Goal: Task Accomplishment & Management: Use online tool/utility

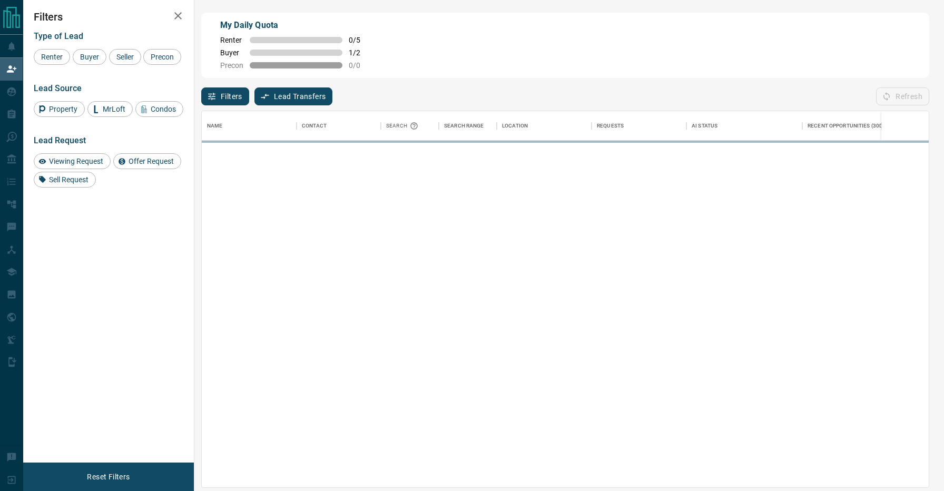
scroll to position [376, 727]
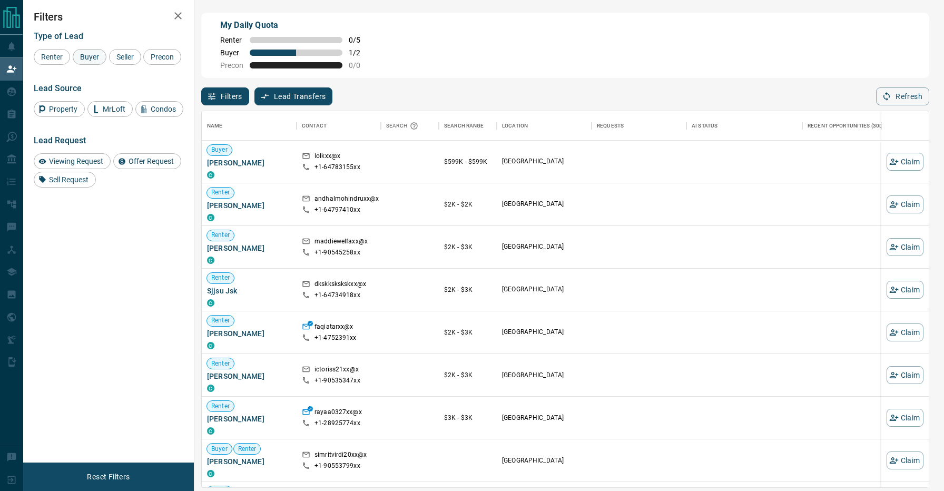
click at [92, 56] on span "Buyer" at bounding box center [89, 57] width 26 height 8
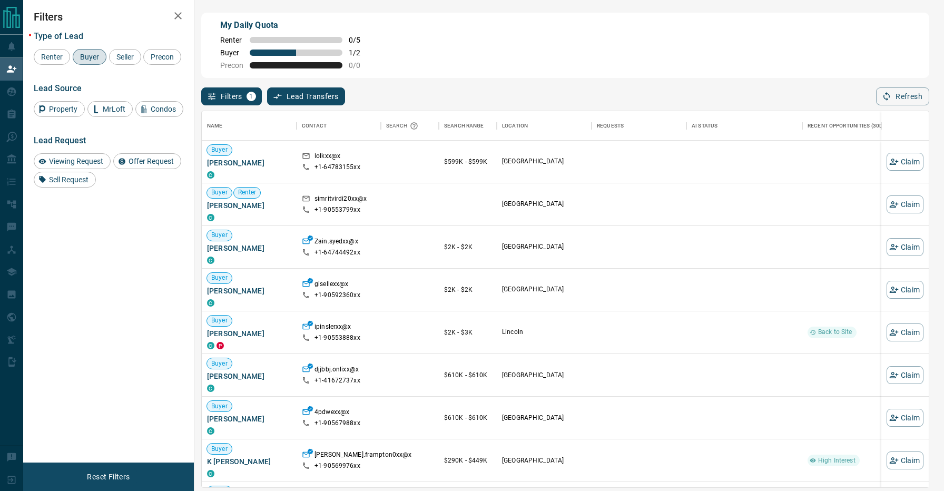
click at [463, 94] on div "Filters 1 Lead Transfers 0 Refresh" at bounding box center [565, 91] width 728 height 27
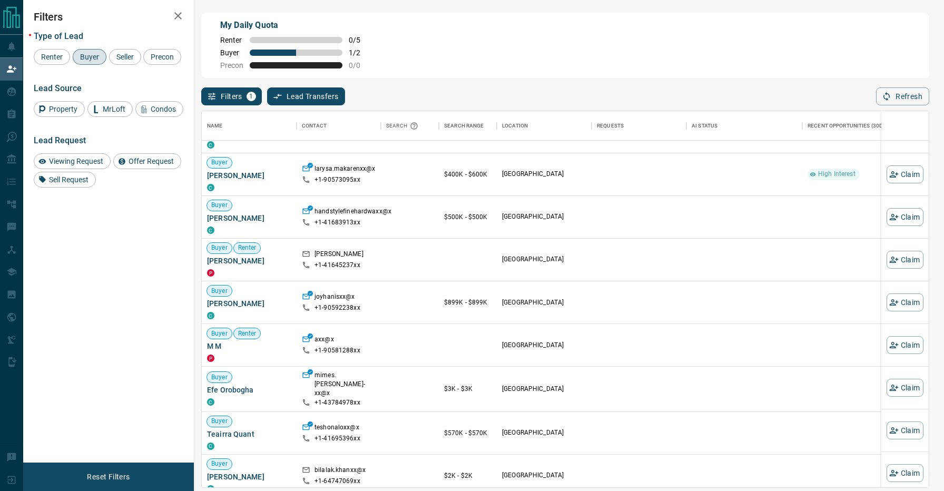
scroll to position [579, 0]
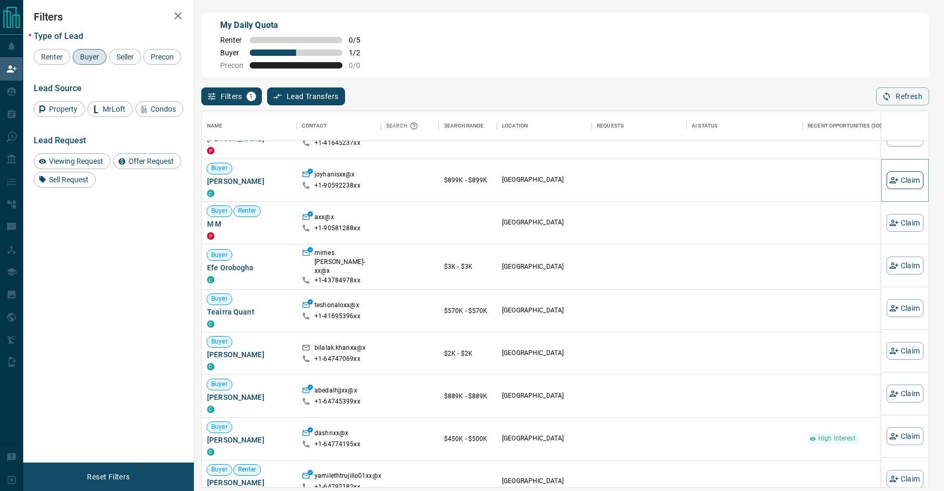
click at [903, 182] on button "Claim" at bounding box center [905, 180] width 37 height 18
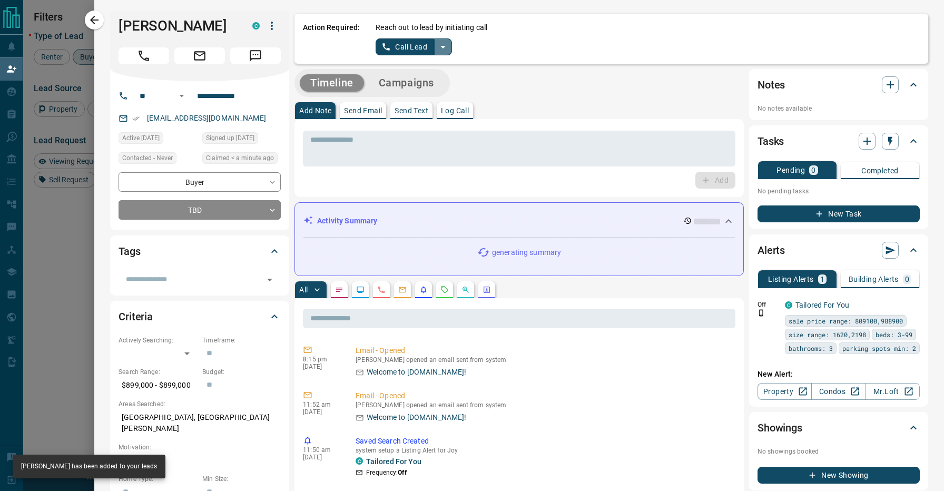
click at [438, 46] on icon "split button" at bounding box center [443, 47] width 13 height 13
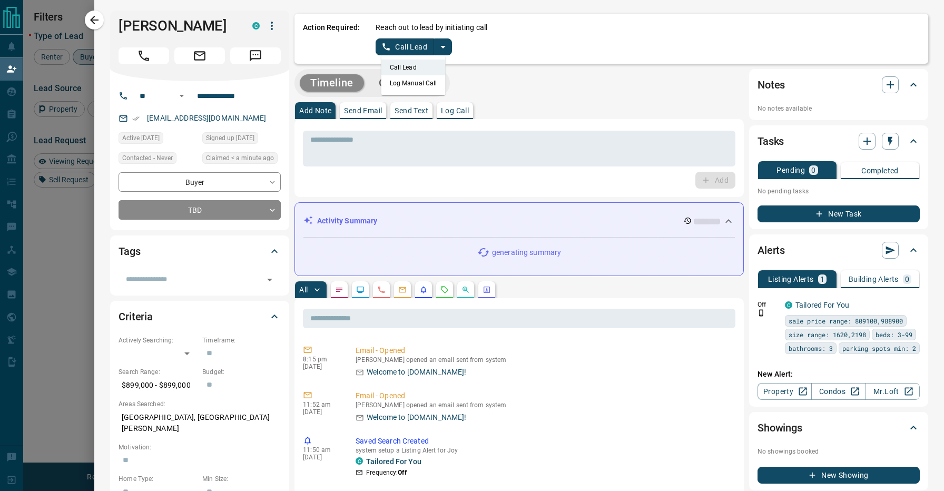
click at [421, 85] on li "Log Manual Call" at bounding box center [414, 83] width 64 height 16
click at [408, 54] on button "Log Manual Call" at bounding box center [411, 46] width 70 height 17
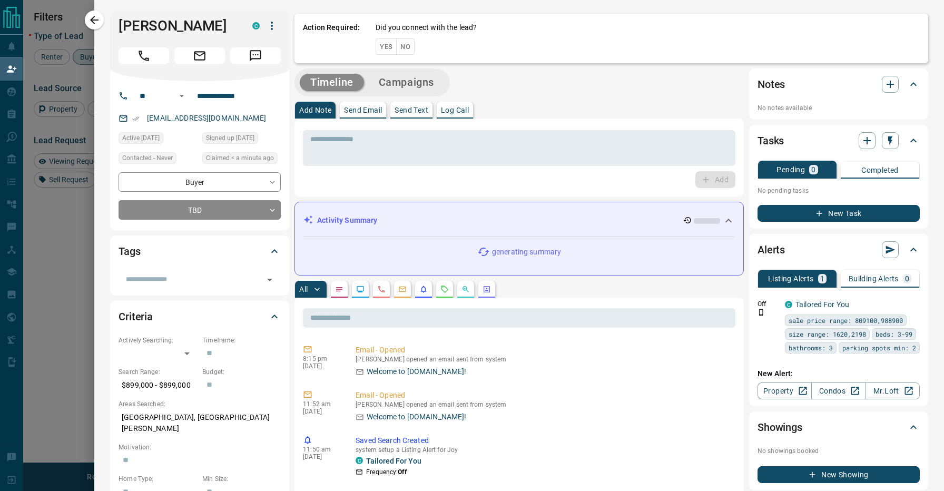
click at [406, 45] on button "No" at bounding box center [405, 46] width 18 height 16
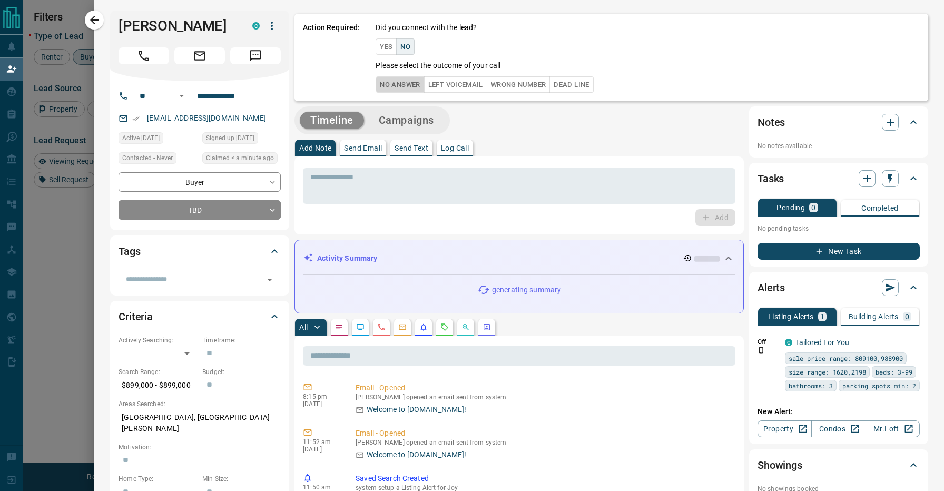
click at [401, 87] on button "No Answer" at bounding box center [400, 84] width 48 height 16
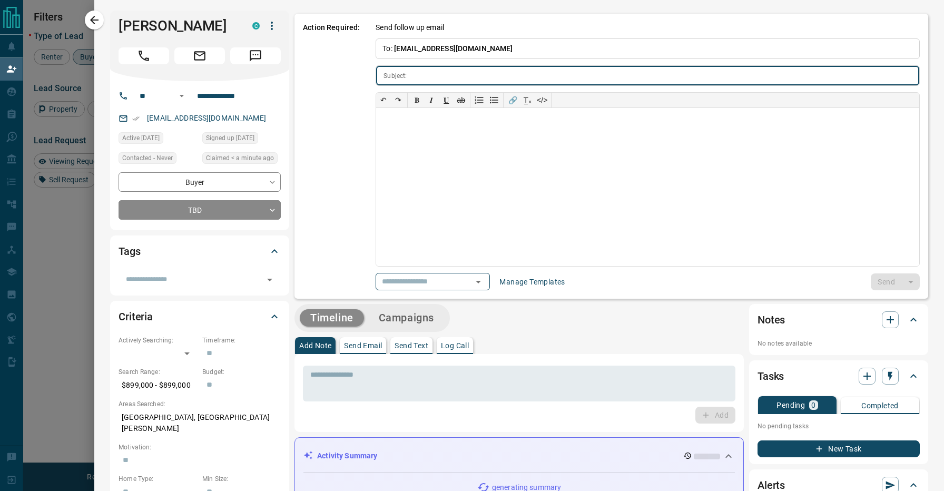
type input "**********"
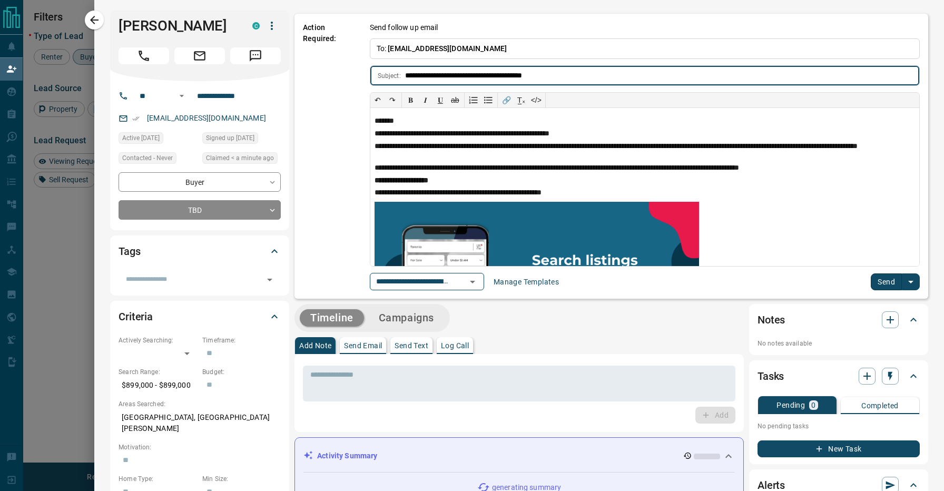
click at [892, 286] on button "Send" at bounding box center [886, 282] width 31 height 17
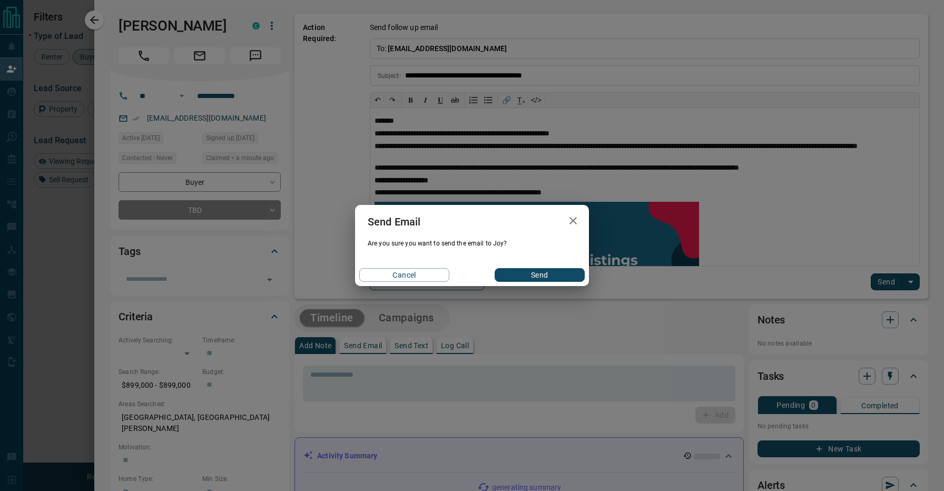
click at [521, 267] on div "Cancel Send" at bounding box center [472, 275] width 234 height 22
click at [526, 274] on button "Send" at bounding box center [540, 275] width 90 height 14
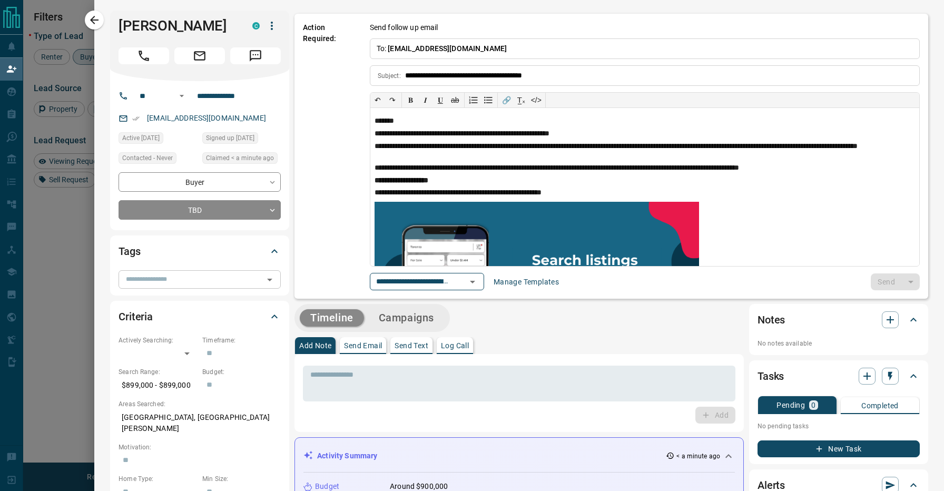
click at [188, 285] on input "text" at bounding box center [191, 280] width 139 height 12
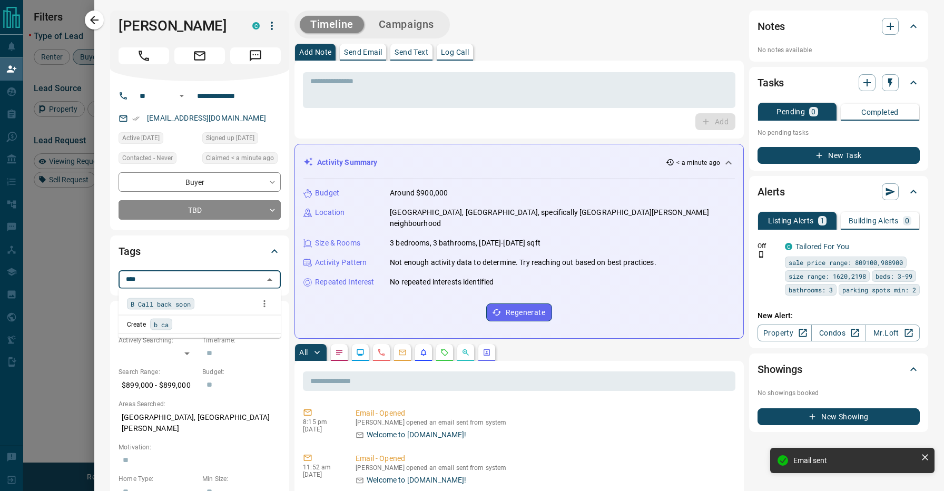
type input "*****"
click at [194, 303] on div "B Call back soon" at bounding box center [160, 304] width 67 height 12
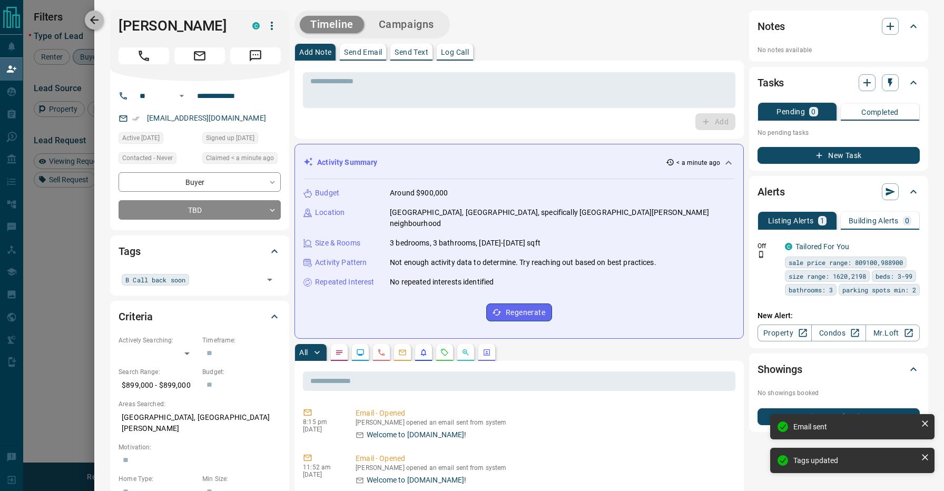
click at [99, 20] on icon "button" at bounding box center [94, 20] width 8 height 8
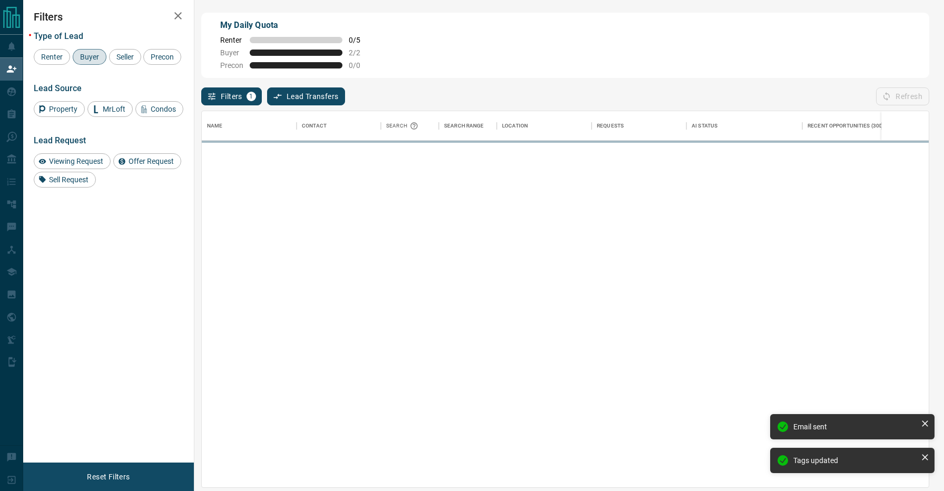
scroll to position [376, 727]
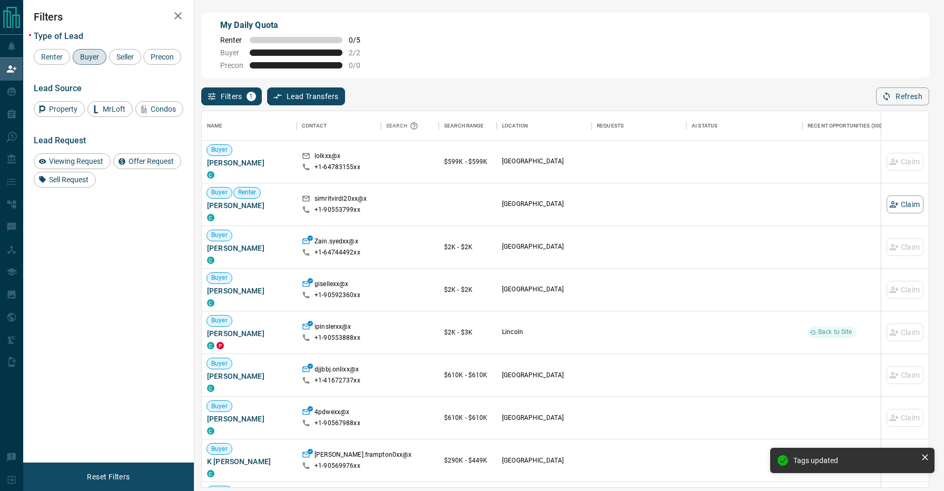
click at [477, 74] on div "My Daily Quota Renter 0 / 5 Buyer 2 / 2 Precon 0 / 0" at bounding box center [565, 45] width 728 height 65
